Goal: Task Accomplishment & Management: Manage account settings

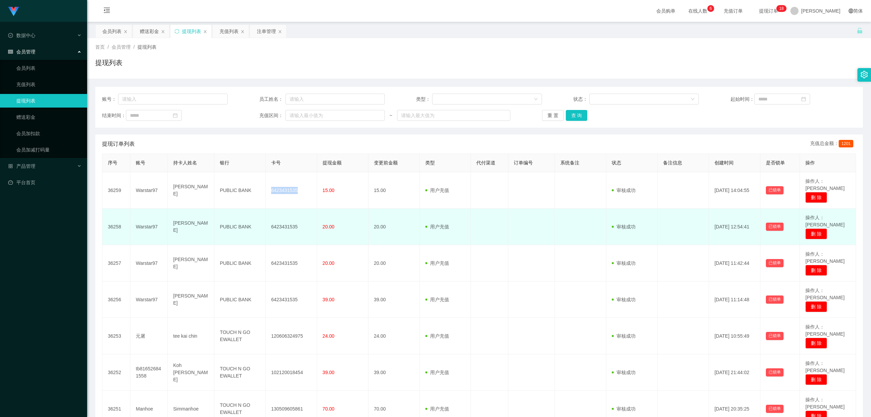
click at [321, 227] on td "20.00" at bounding box center [342, 227] width 51 height 36
